Goal: Task Accomplishment & Management: Use online tool/utility

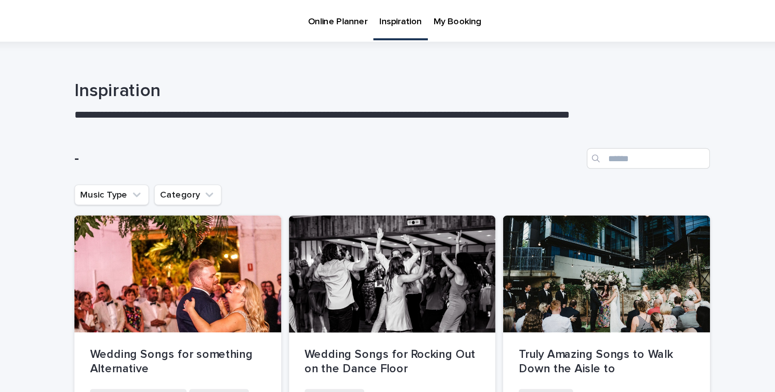
click at [348, 16] on p "Online Planner" at bounding box center [349, 9] width 41 height 19
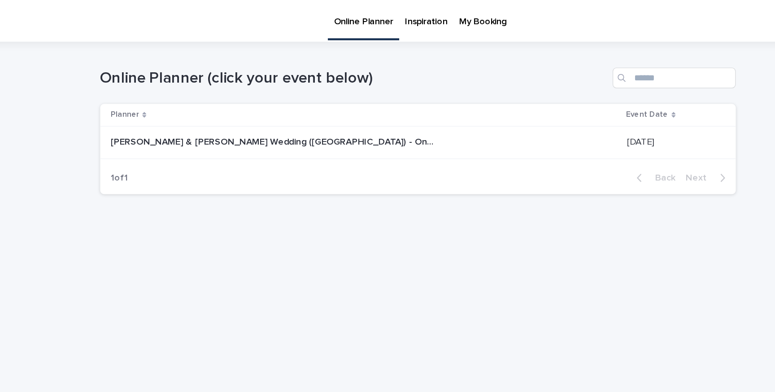
click at [383, 102] on div "[PERSON_NAME] & [PERSON_NAME] Wedding ([GEOGRAPHIC_DATA]) - Online planner [PER…" at bounding box center [350, 98] width 350 height 15
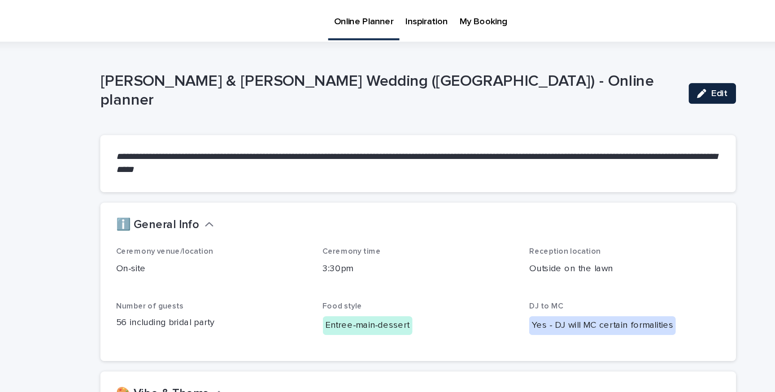
click at [588, 64] on div "button" at bounding box center [585, 64] width 10 height 6
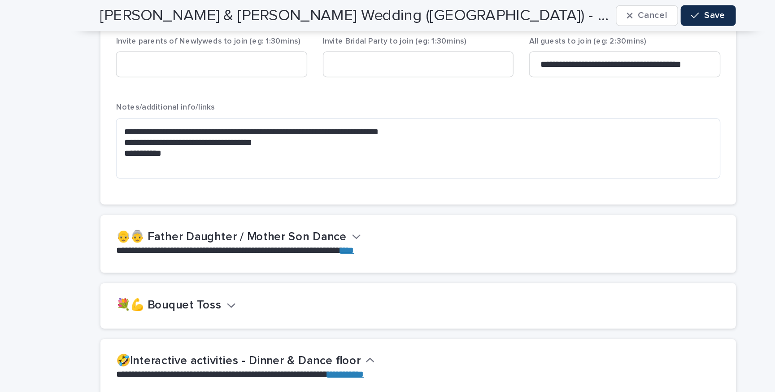
click at [319, 159] on h2 "👴👵 Father Daughter / Mother Son Dance" at bounding box center [259, 164] width 160 height 10
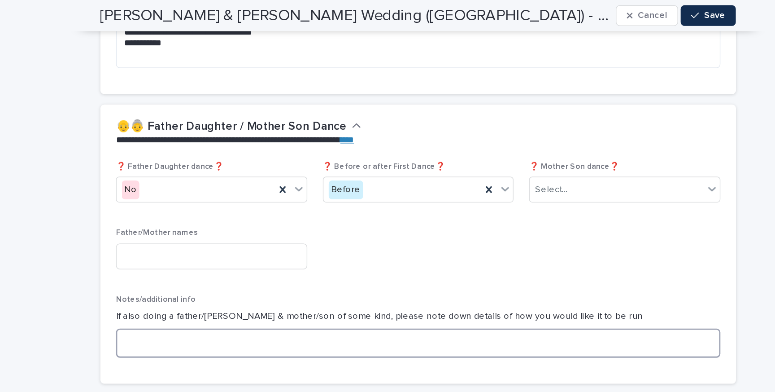
scroll to position [1765, 0]
click at [269, 226] on textarea at bounding box center [388, 236] width 418 height 20
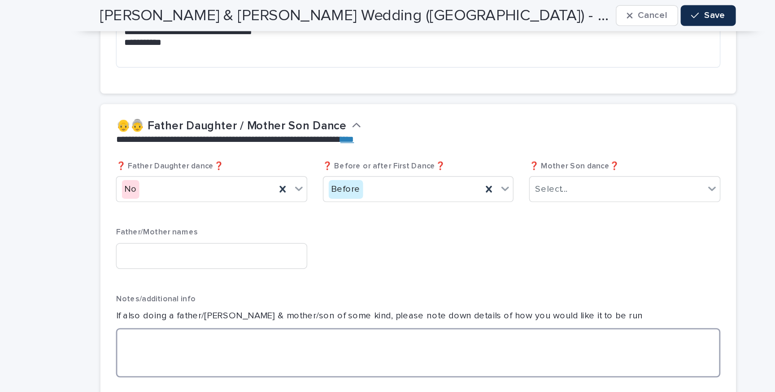
type textarea "*"
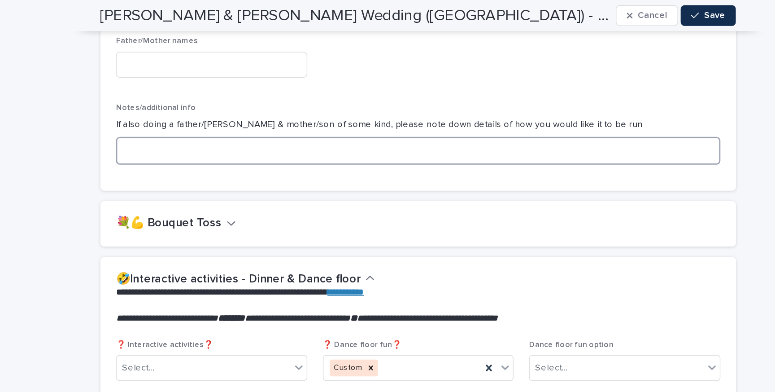
scroll to position [1902, 0]
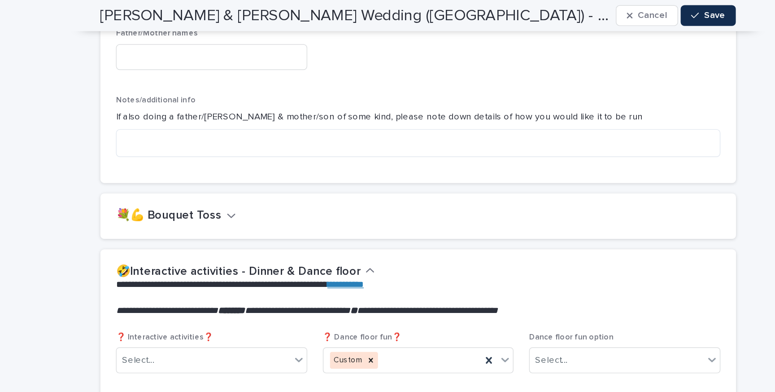
click at [248, 144] on button "💐💪 Bouquet Toss" at bounding box center [220, 149] width 83 height 10
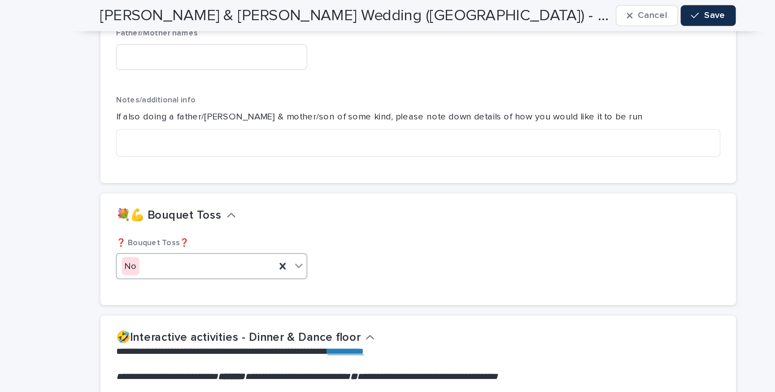
click at [280, 177] on div "No" at bounding box center [233, 184] width 109 height 15
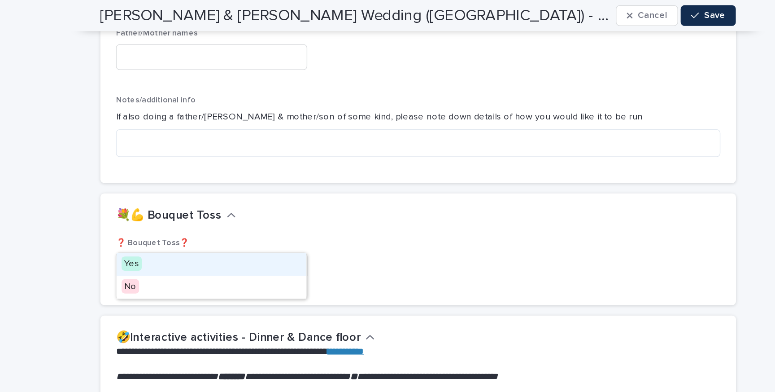
click at [242, 185] on div "Yes" at bounding box center [244, 183] width 131 height 16
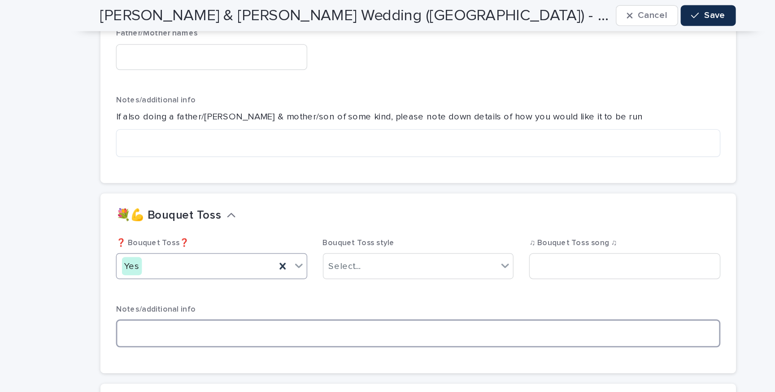
click at [409, 221] on textarea at bounding box center [388, 230] width 418 height 19
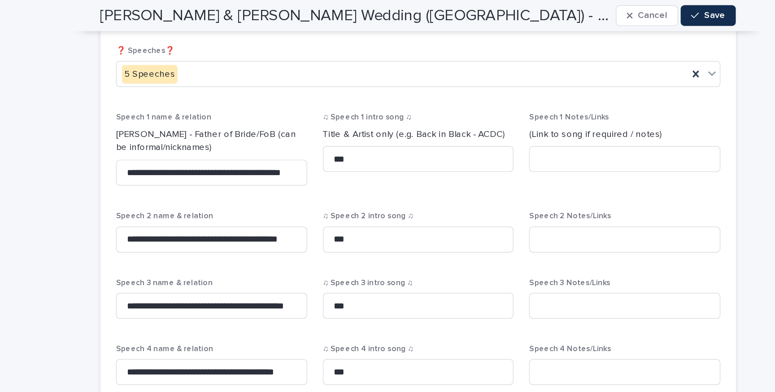
scroll to position [1090, 0]
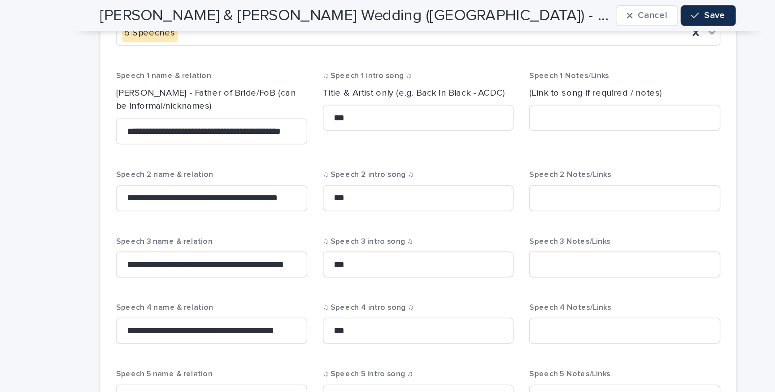
click at [544, 3] on div "[PERSON_NAME] & [PERSON_NAME] Wedding ([GEOGRAPHIC_DATA]) - Online planner Canc…" at bounding box center [388, 11] width 440 height 22
click at [542, 6] on button "Cancel" at bounding box center [545, 11] width 43 height 14
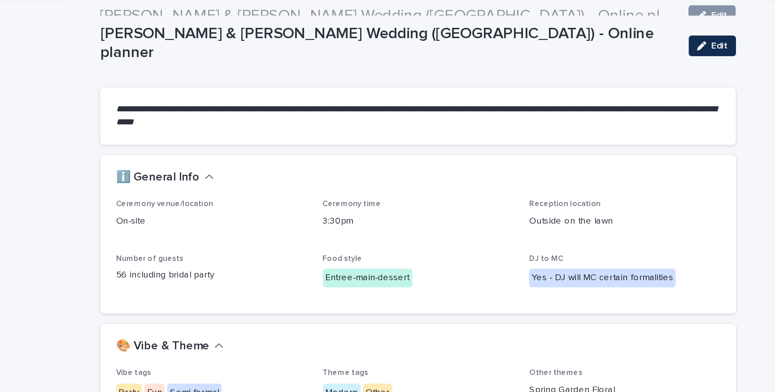
scroll to position [0, 0]
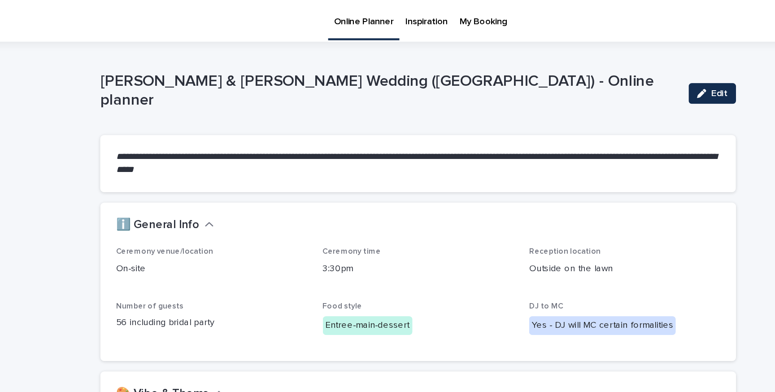
click at [427, 17] on p "My Booking" at bounding box center [432, 9] width 33 height 19
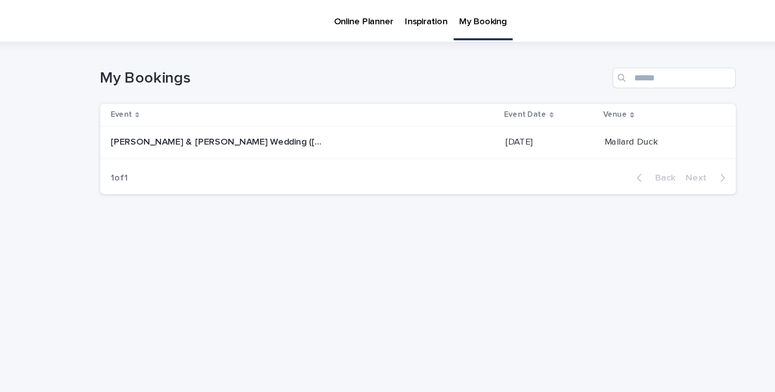
click at [335, 15] on p "Online Planner" at bounding box center [349, 9] width 41 height 19
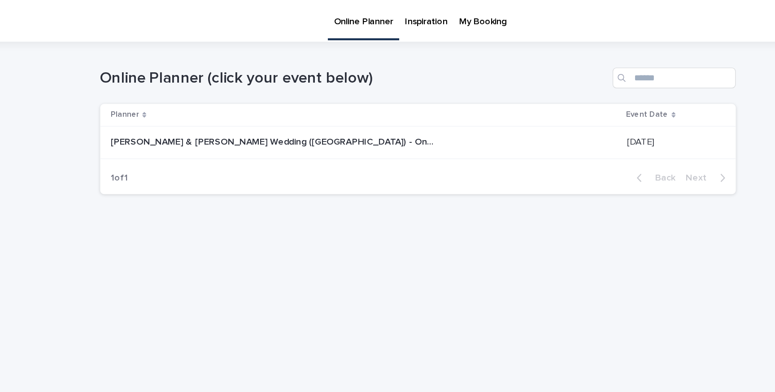
click at [336, 91] on td "[PERSON_NAME] & [PERSON_NAME] Wedding ([GEOGRAPHIC_DATA]) - Online planner [PER…" at bounding box center [348, 98] width 361 height 22
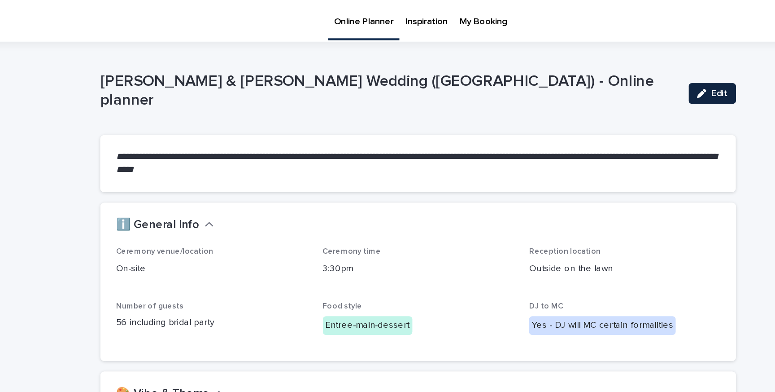
click at [584, 61] on button "Edit" at bounding box center [591, 64] width 33 height 14
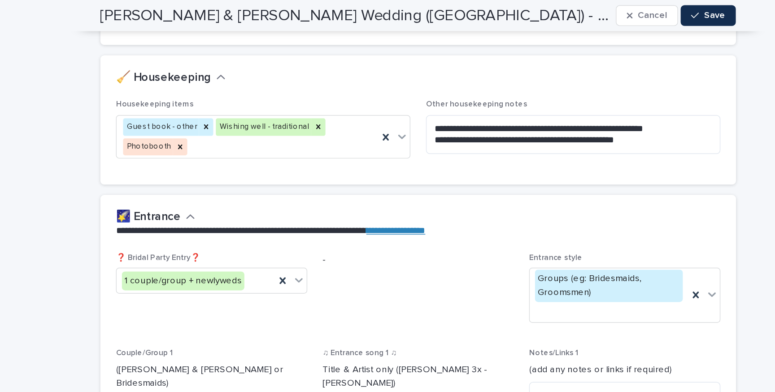
scroll to position [609, 0]
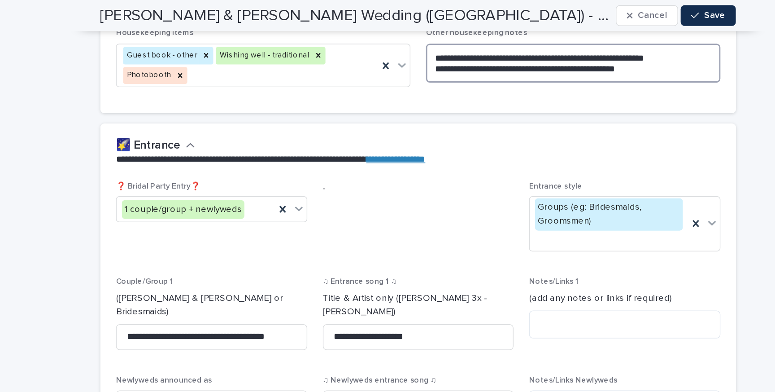
click at [484, 39] on textarea "**********" at bounding box center [495, 43] width 204 height 27
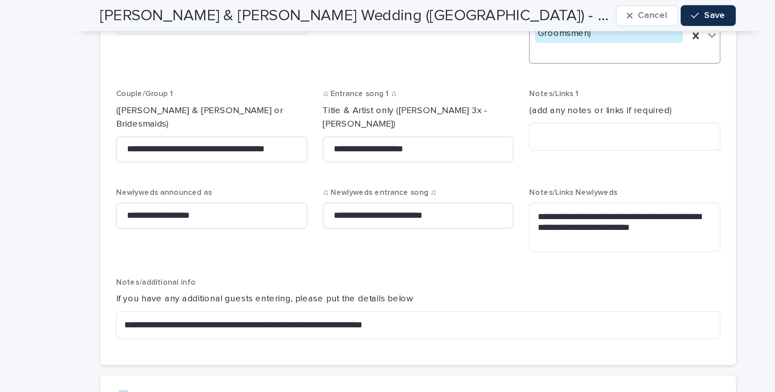
scroll to position [748, 0]
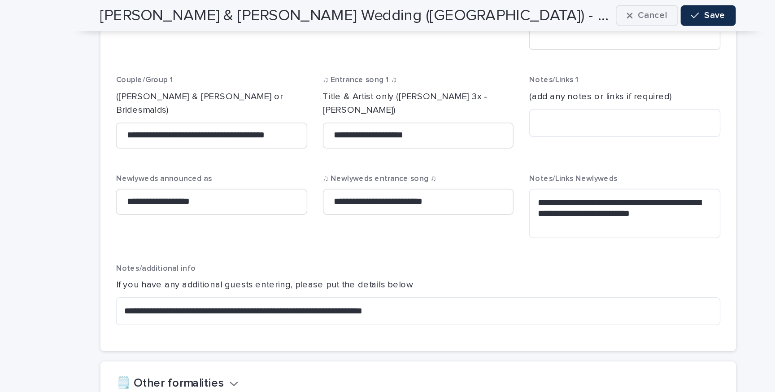
click at [557, 15] on button "Cancel" at bounding box center [545, 11] width 43 height 14
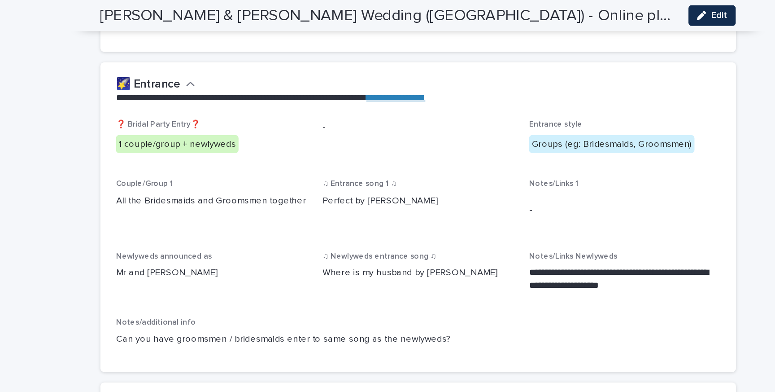
scroll to position [600, 0]
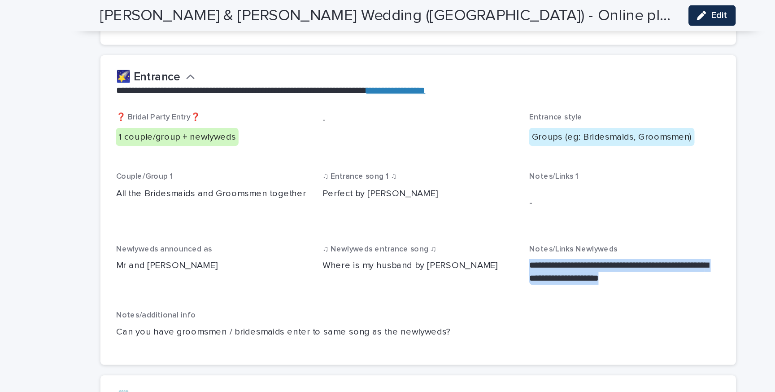
drag, startPoint x: 547, startPoint y: 174, endPoint x: 462, endPoint y: 163, distance: 85.9
click at [462, 163] on div "**********" at bounding box center [388, 159] width 418 height 163
copy p "**********"
click at [587, 4] on button "Edit" at bounding box center [591, 11] width 33 height 14
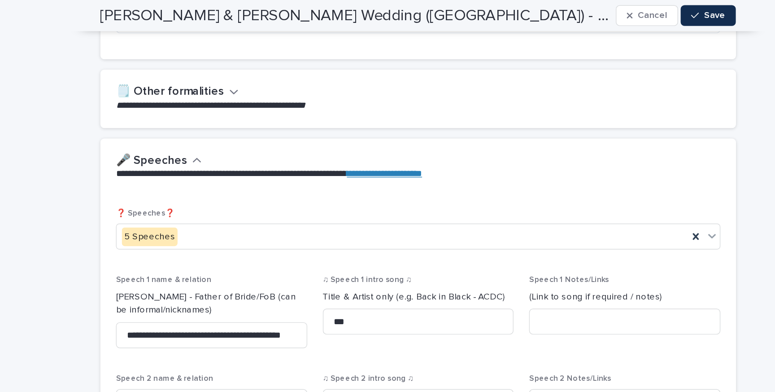
scroll to position [955, 0]
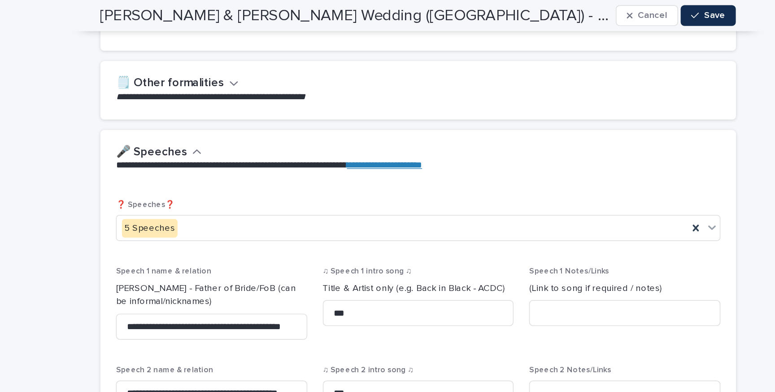
click at [523, 207] on div "Speech 1 Notes/Links (Link to song if required / notes)" at bounding box center [530, 208] width 132 height 48
click at [523, 207] on input at bounding box center [530, 216] width 132 height 18
paste input "**********"
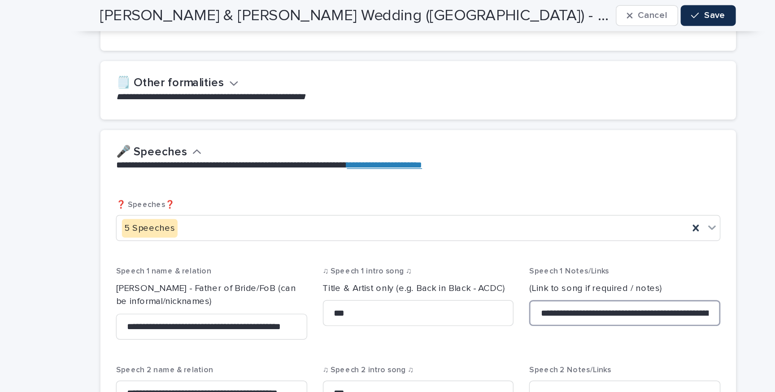
scroll to position [0, 98]
type input "**********"
click at [578, 15] on button "Save" at bounding box center [588, 11] width 38 height 14
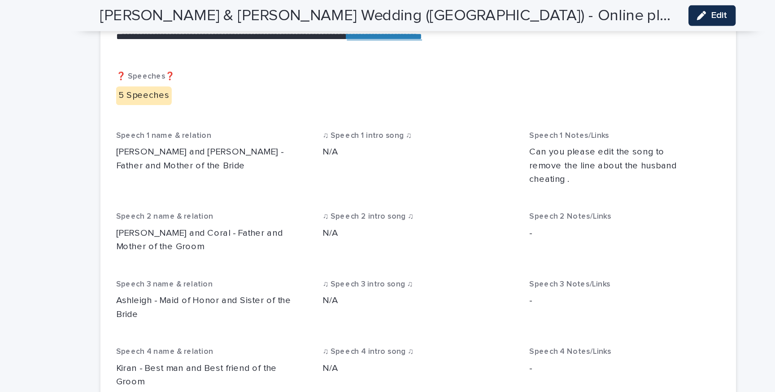
scroll to position [905, 0]
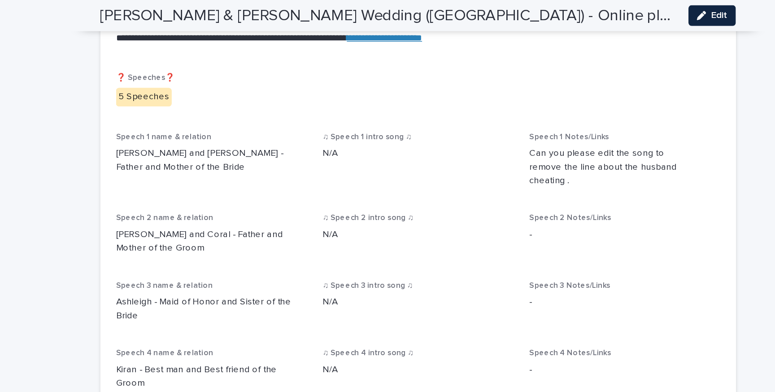
click at [583, 8] on icon "button" at bounding box center [583, 11] width 6 height 6
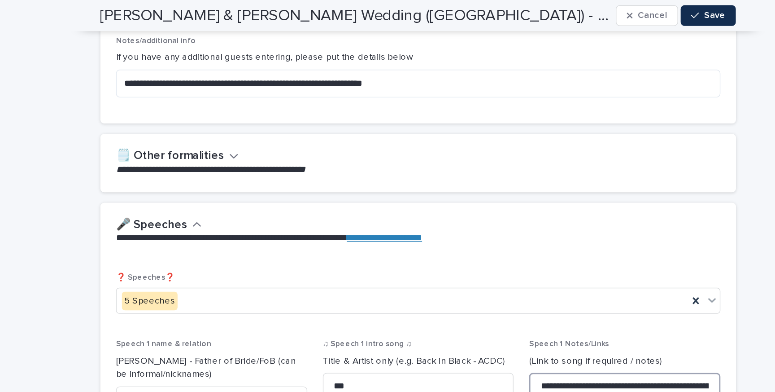
click at [547, 257] on input "**********" at bounding box center [530, 266] width 132 height 18
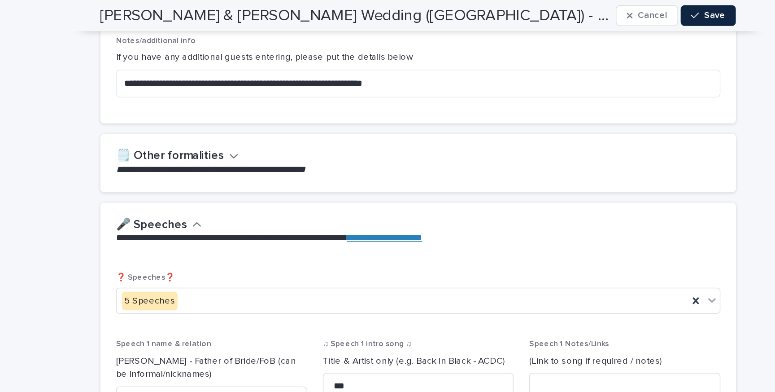
click at [579, 17] on button "Save" at bounding box center [588, 11] width 38 height 14
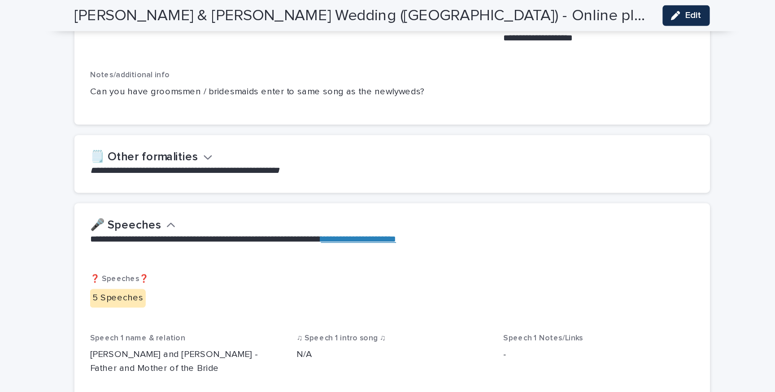
scroll to position [765, 0]
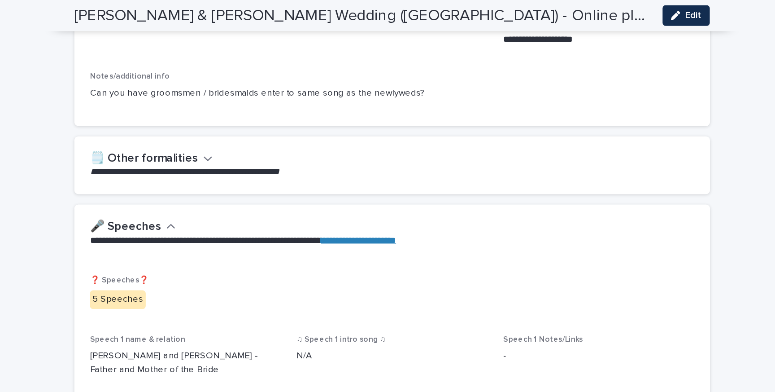
click at [248, 105] on h2 "🗒️ Other formalities" at bounding box center [216, 110] width 75 height 10
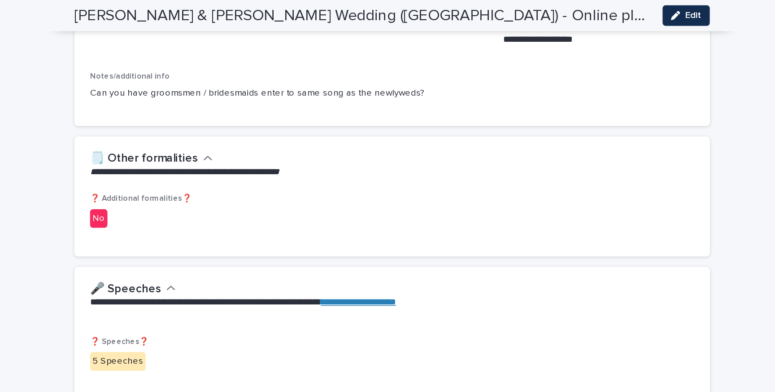
click at [236, 105] on h2 "🗒️ Other formalities" at bounding box center [216, 110] width 75 height 10
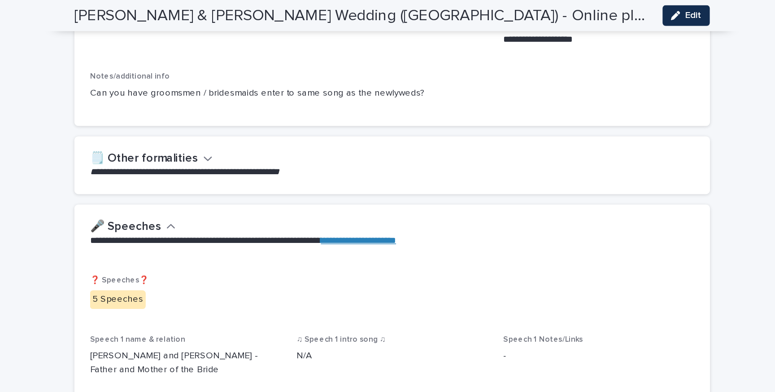
click at [230, 105] on h2 "🗒️ Other formalities" at bounding box center [216, 110] width 75 height 10
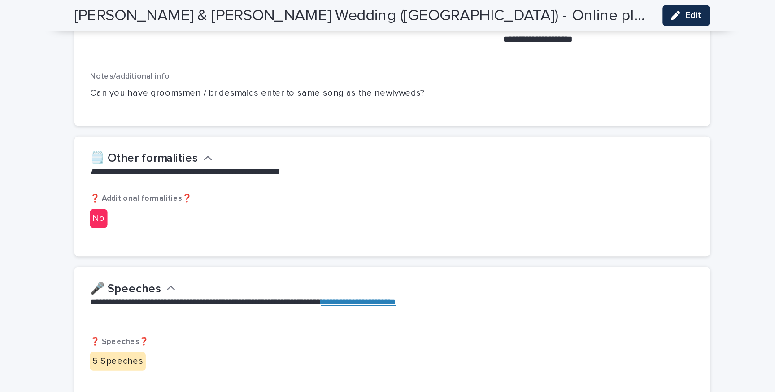
click at [230, 105] on h2 "🗒️ Other formalities" at bounding box center [216, 110] width 75 height 10
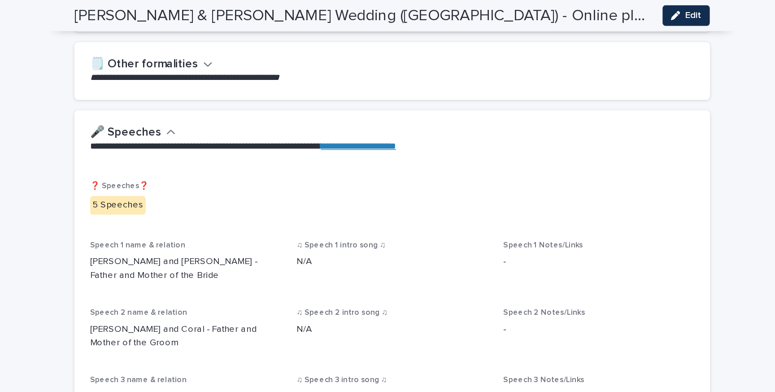
scroll to position [870, 0]
